Goal: Browse casually: Explore the website without a specific task or goal

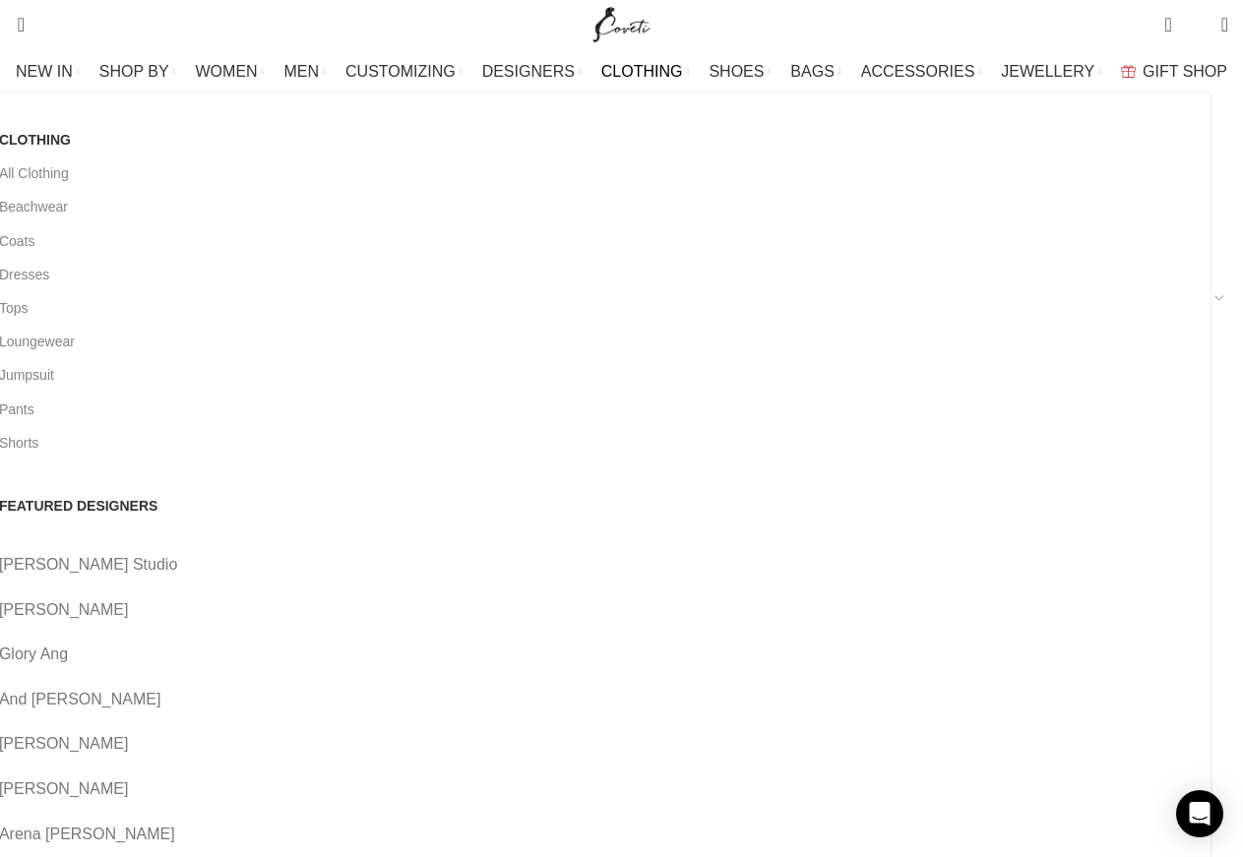
click at [371, 597] on link "[PERSON_NAME]" at bounding box center [597, 610] width 1196 height 26
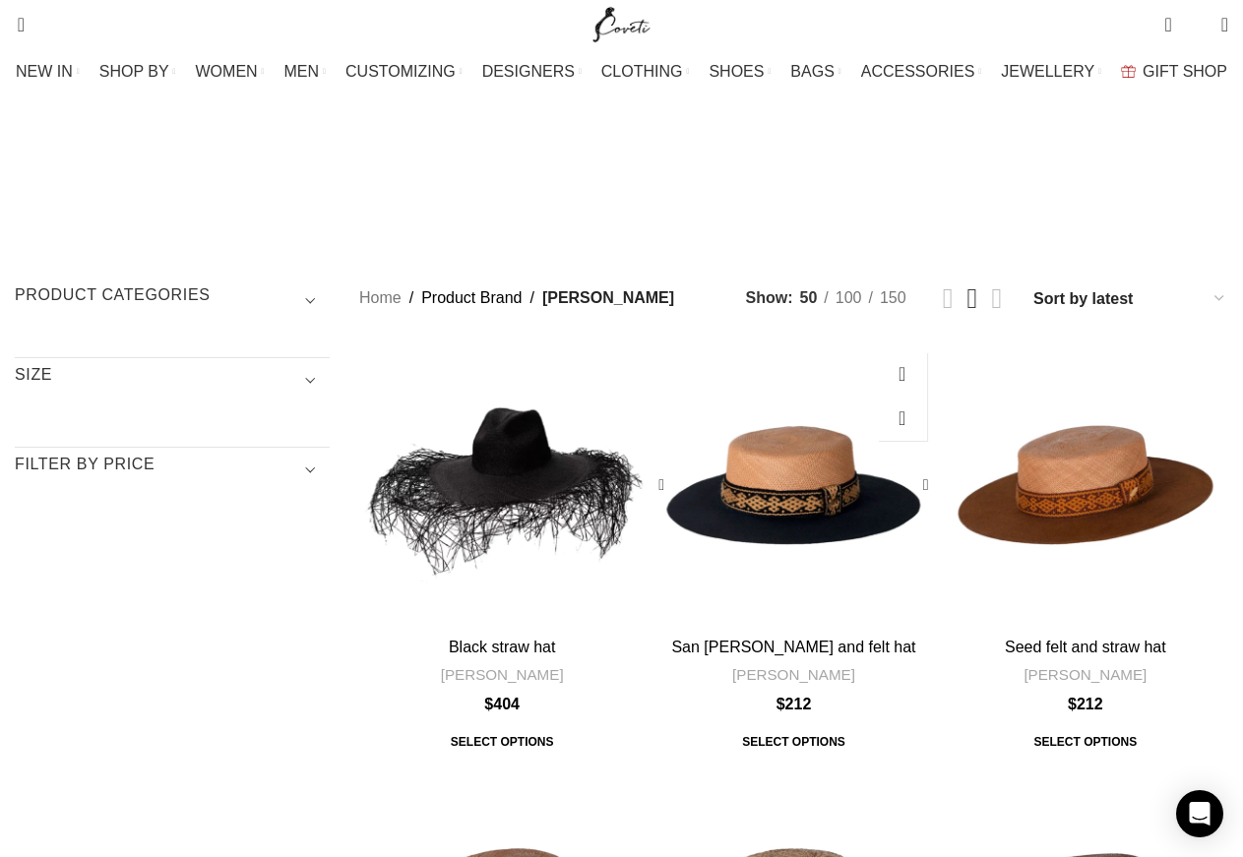
click at [782, 369] on div "San francisco straw and felt hat" at bounding box center [793, 484] width 95 height 285
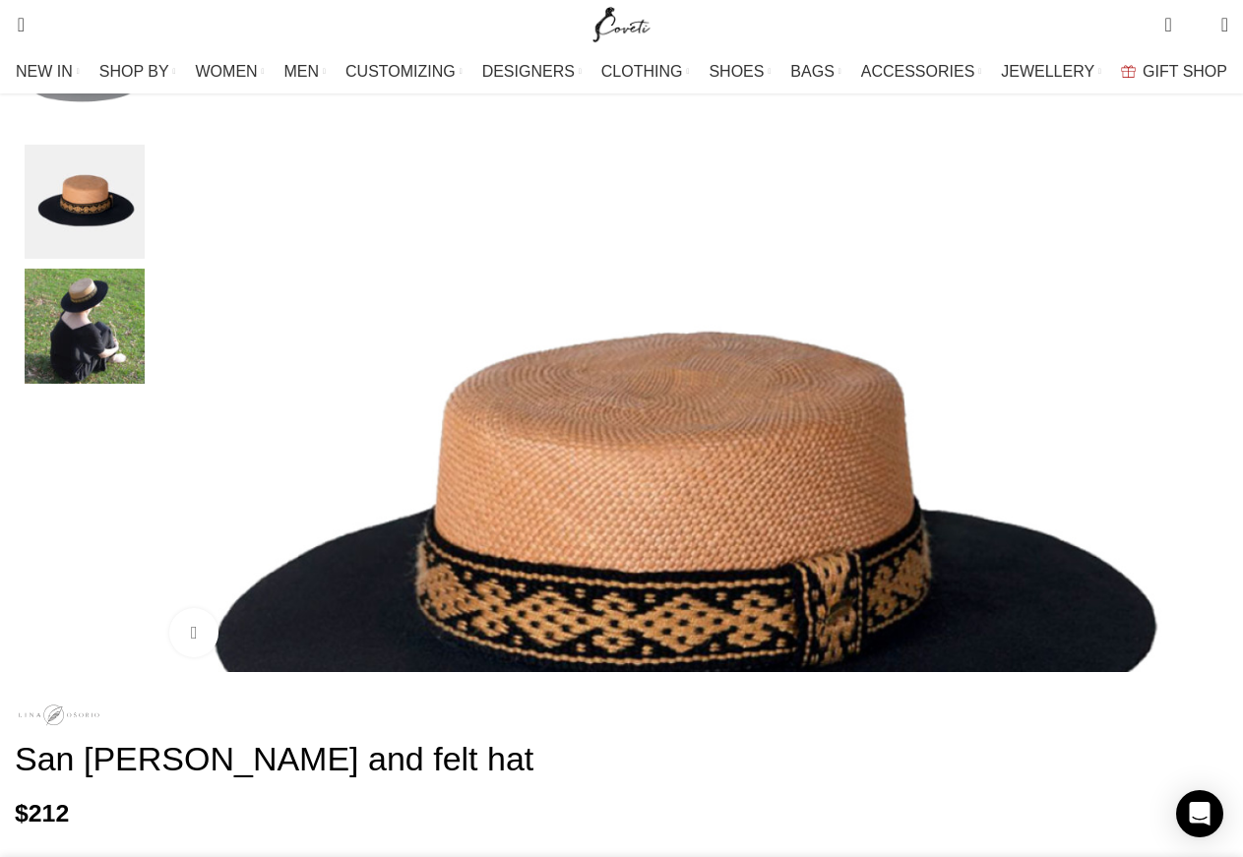
scroll to position [147, 0]
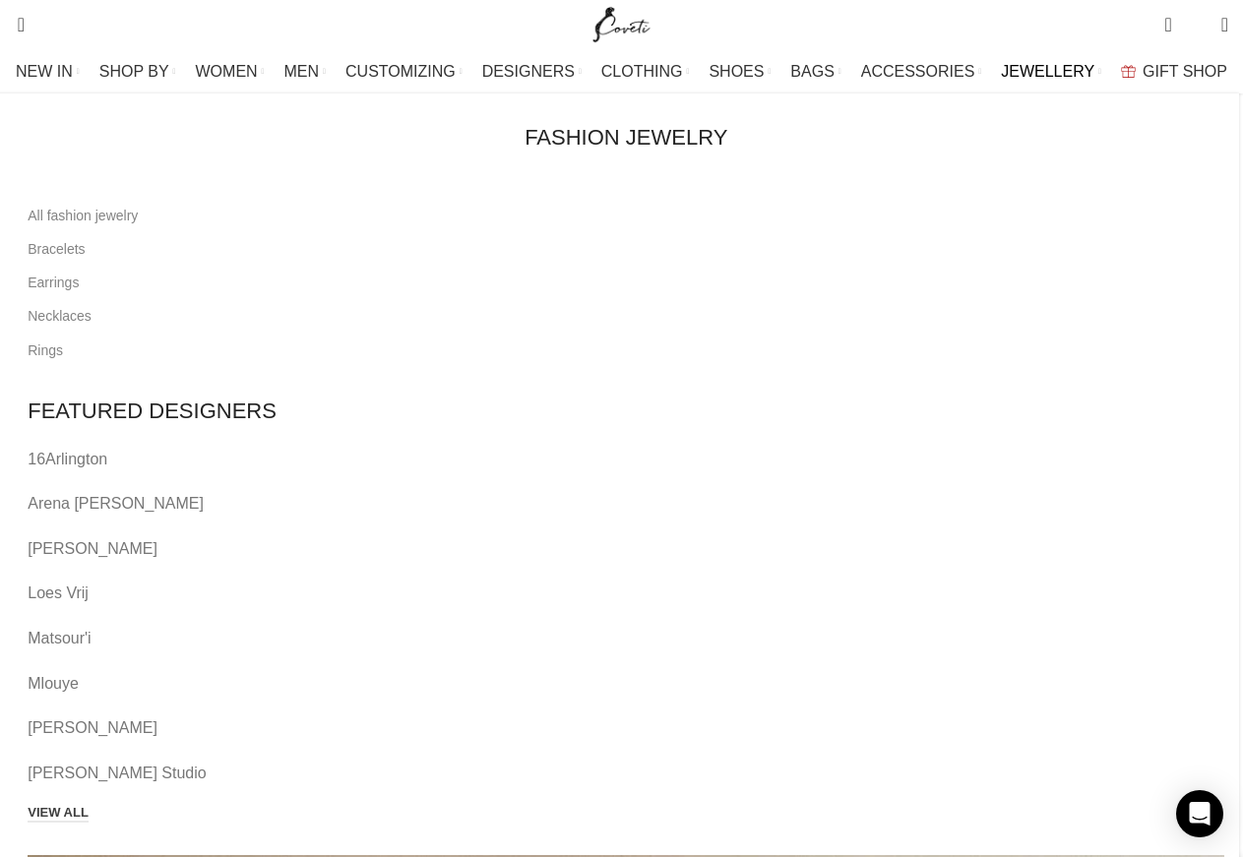
click at [1001, 67] on span "JEWELLERY" at bounding box center [1047, 71] width 93 height 19
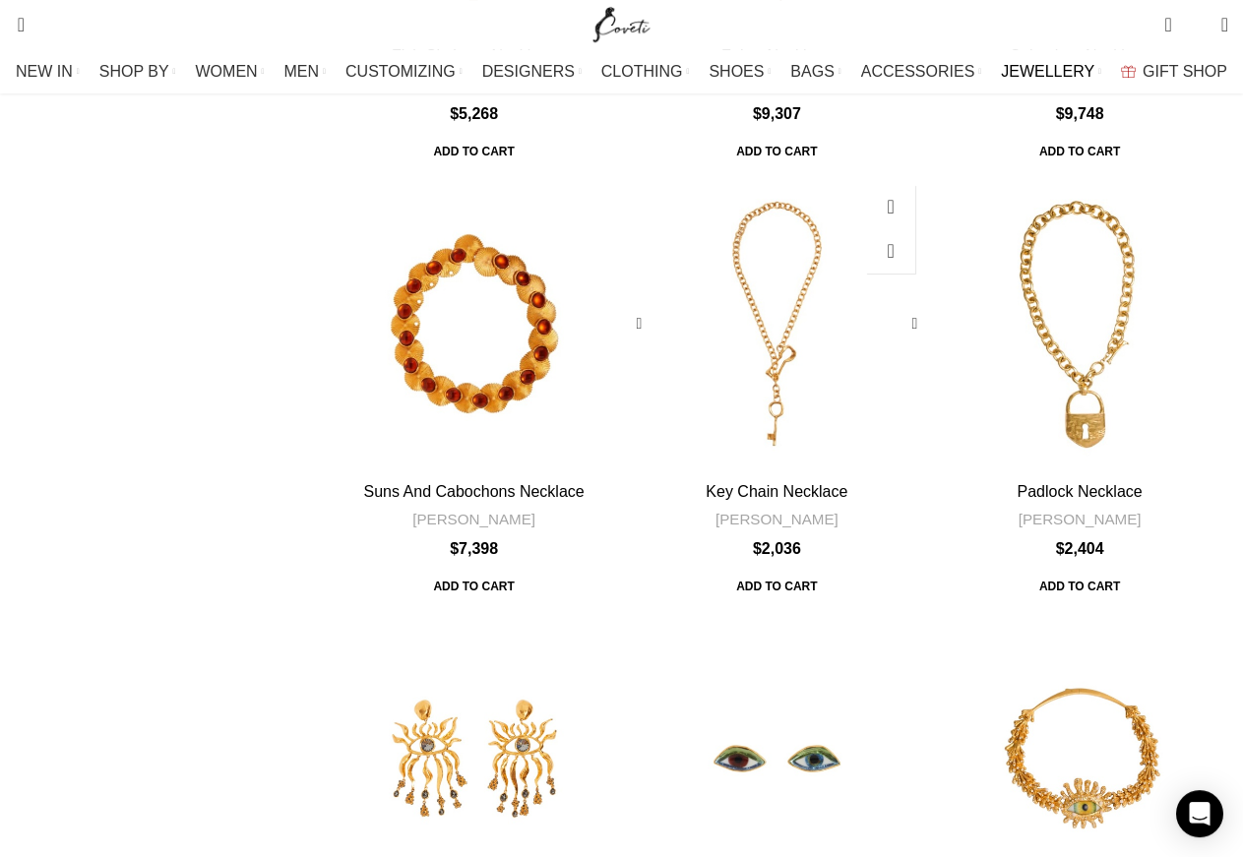
scroll to position [3412, 0]
